Goal: Information Seeking & Learning: Understand process/instructions

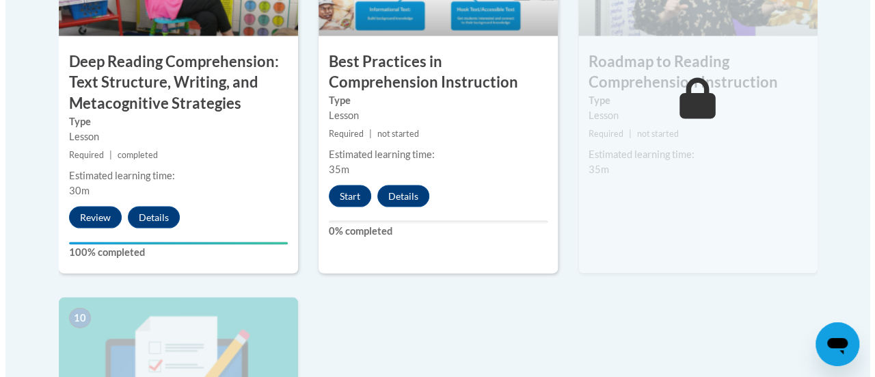
scroll to position [1318, 0]
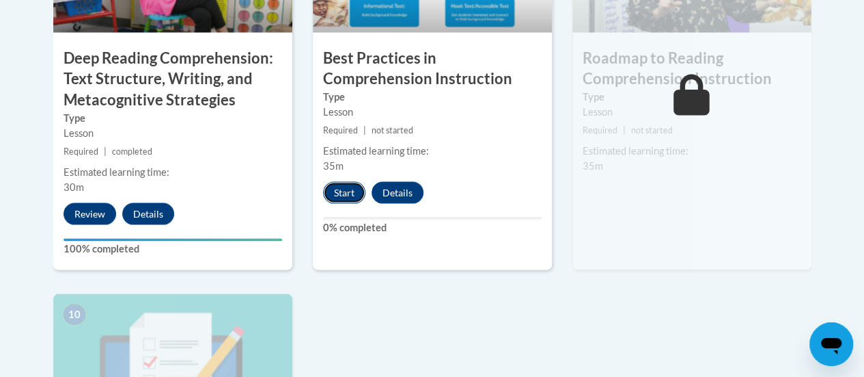
click at [353, 198] on button "Start" at bounding box center [344, 193] width 42 height 22
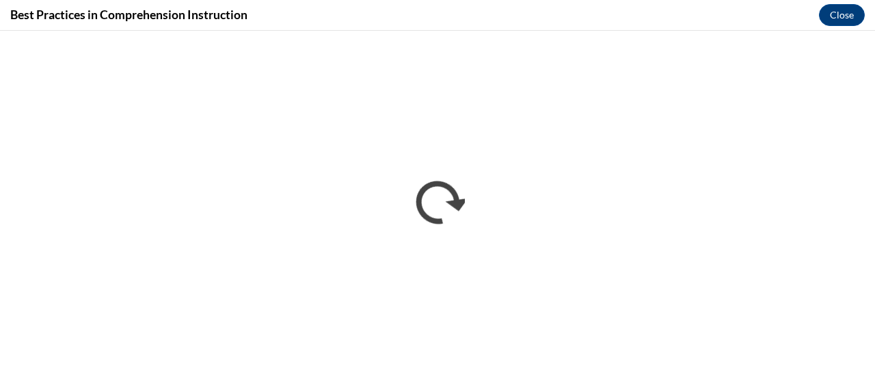
scroll to position [0, 0]
